Goal: Check status: Check status

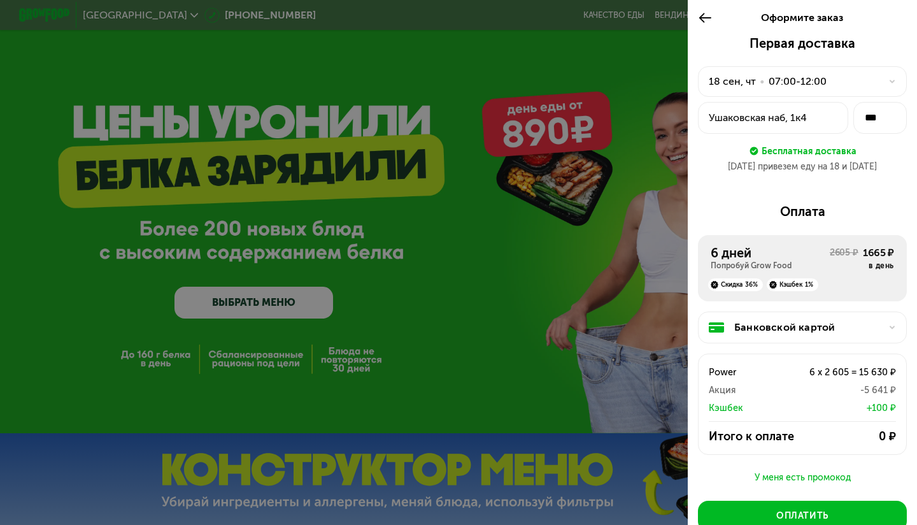
click at [389, 153] on div at bounding box center [458, 262] width 917 height 525
click at [699, 25] on icon at bounding box center [705, 17] width 15 height 15
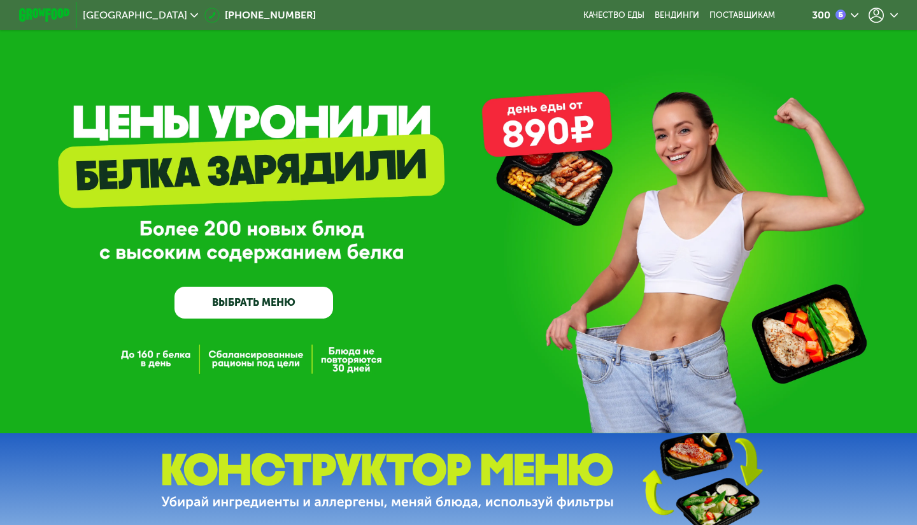
click at [895, 16] on use at bounding box center [894, 15] width 8 height 4
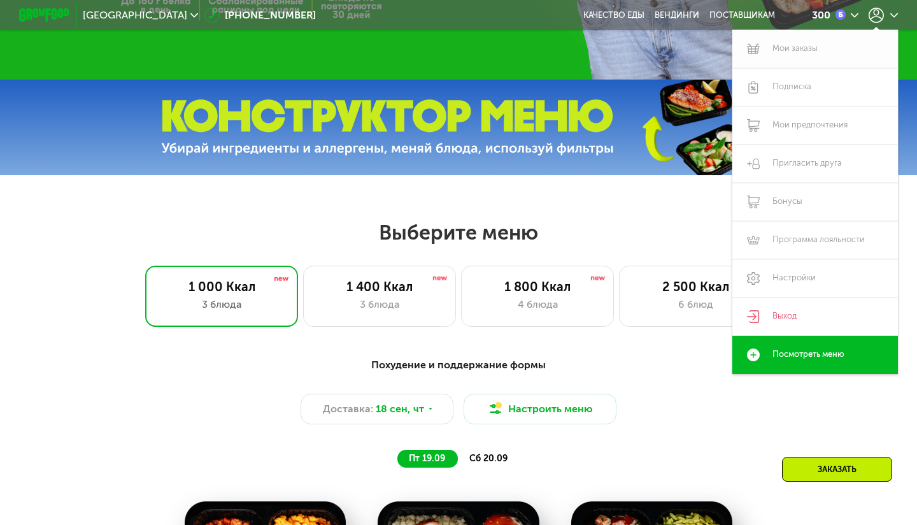
click at [796, 46] on link "Мои заказы" at bounding box center [816, 49] width 166 height 38
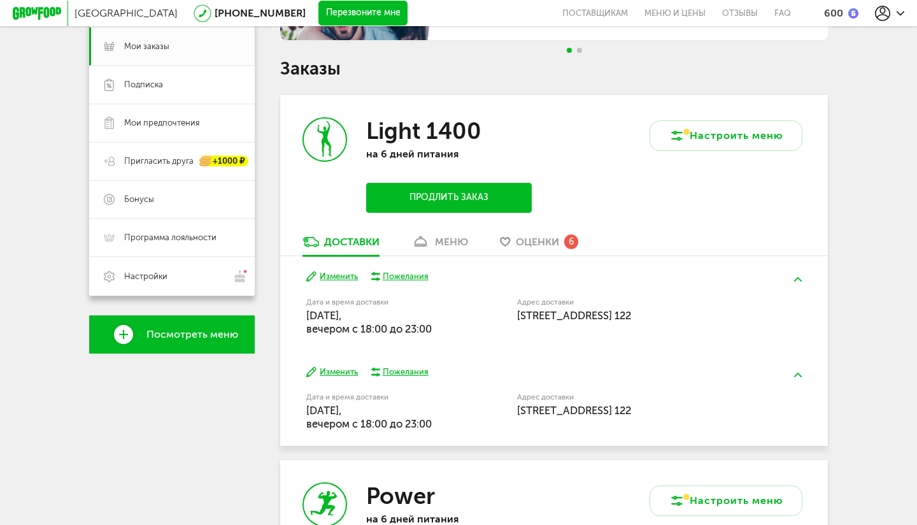
scroll to position [190, 0]
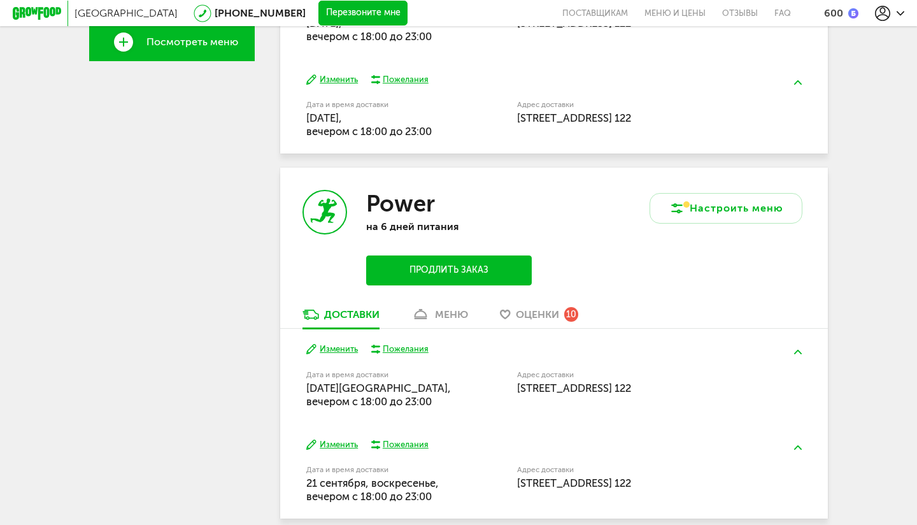
click at [440, 308] on div "меню" at bounding box center [451, 314] width 33 height 12
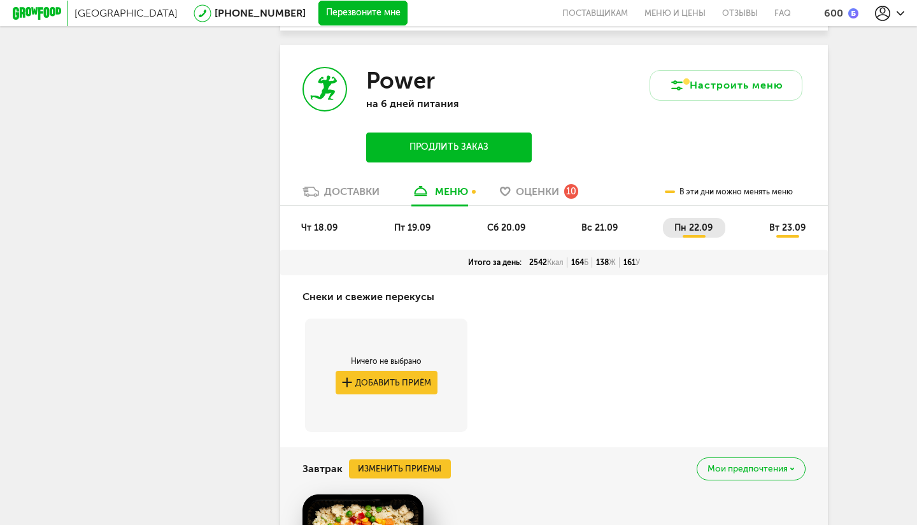
scroll to position [594, 0]
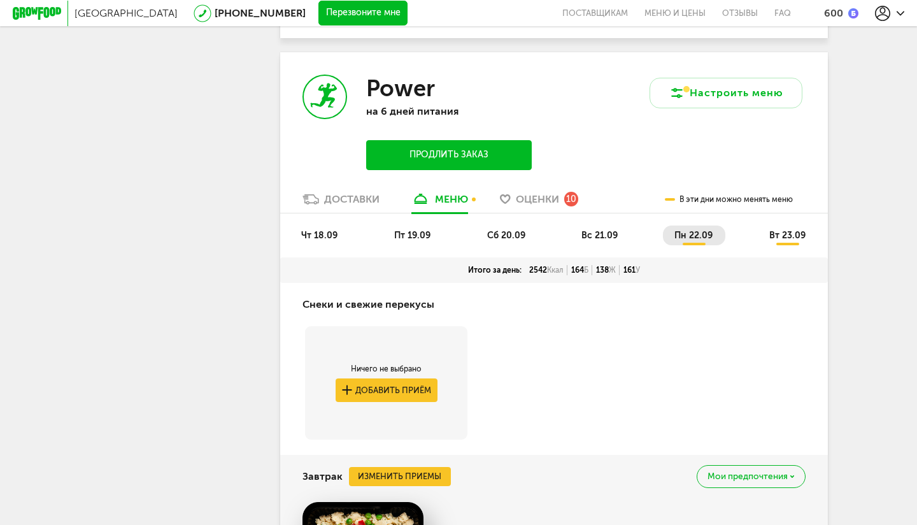
click at [322, 238] on span "чт 18.09" at bounding box center [319, 235] width 36 height 11
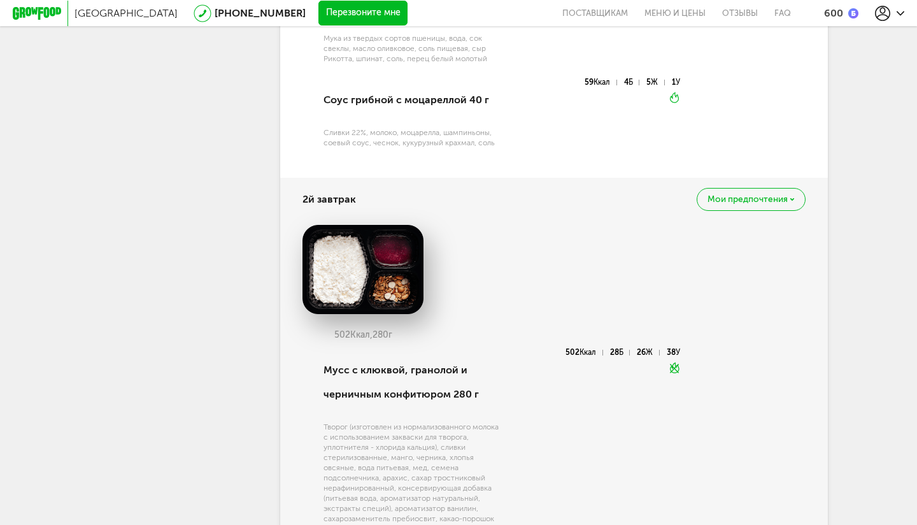
scroll to position [1088, 0]
